Goal: Information Seeking & Learning: Find specific fact

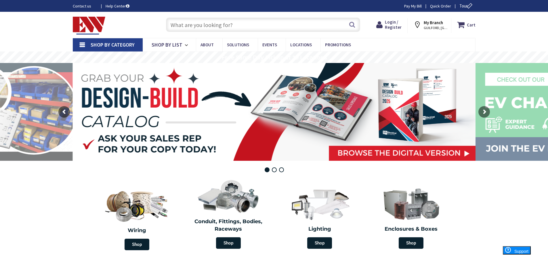
click at [311, 23] on input "text" at bounding box center [263, 25] width 194 height 14
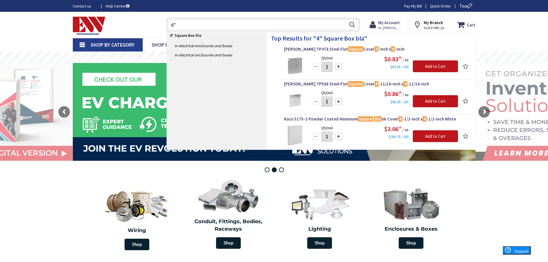
type input "4"
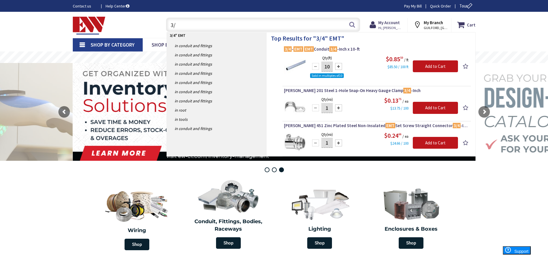
type input "3"
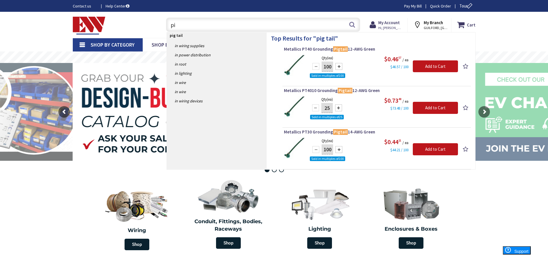
type input "p"
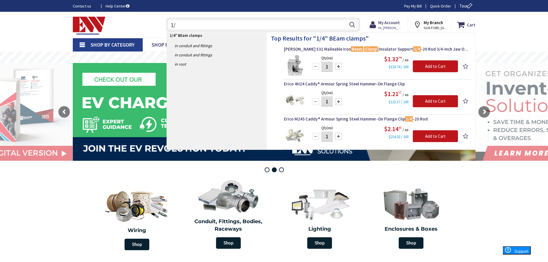
type input "1"
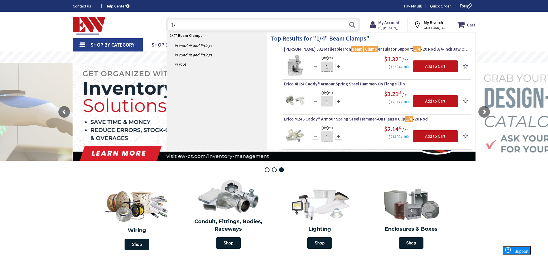
type input "1"
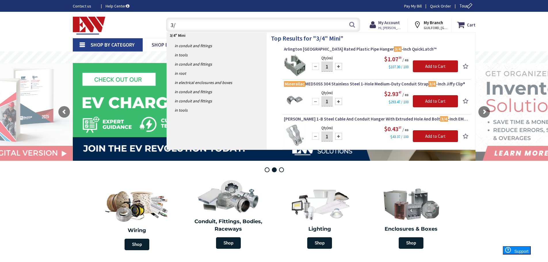
type input "3"
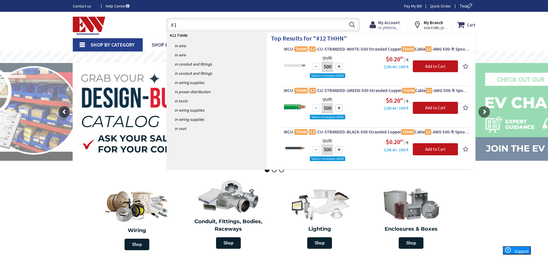
type input "#"
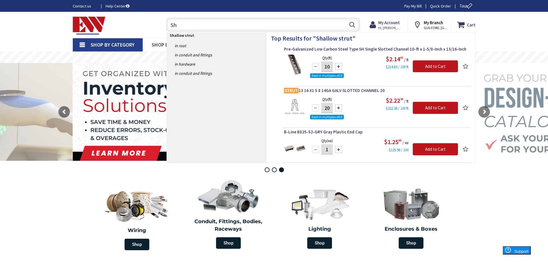
type input "S"
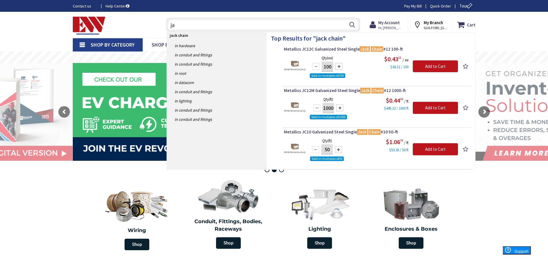
type input "j"
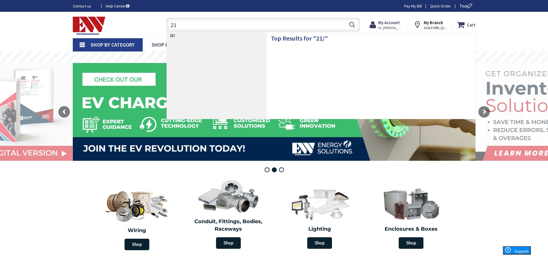
type input "2"
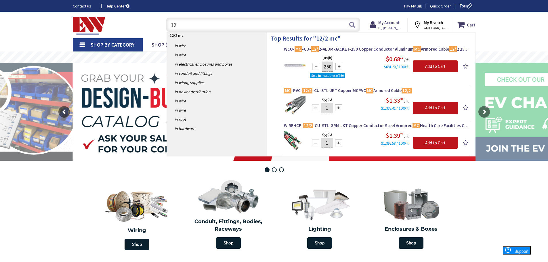
type input "1"
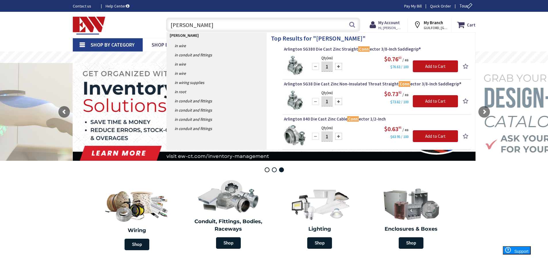
type input "[PERSON_NAME]"
